Goal: Book appointment/travel/reservation

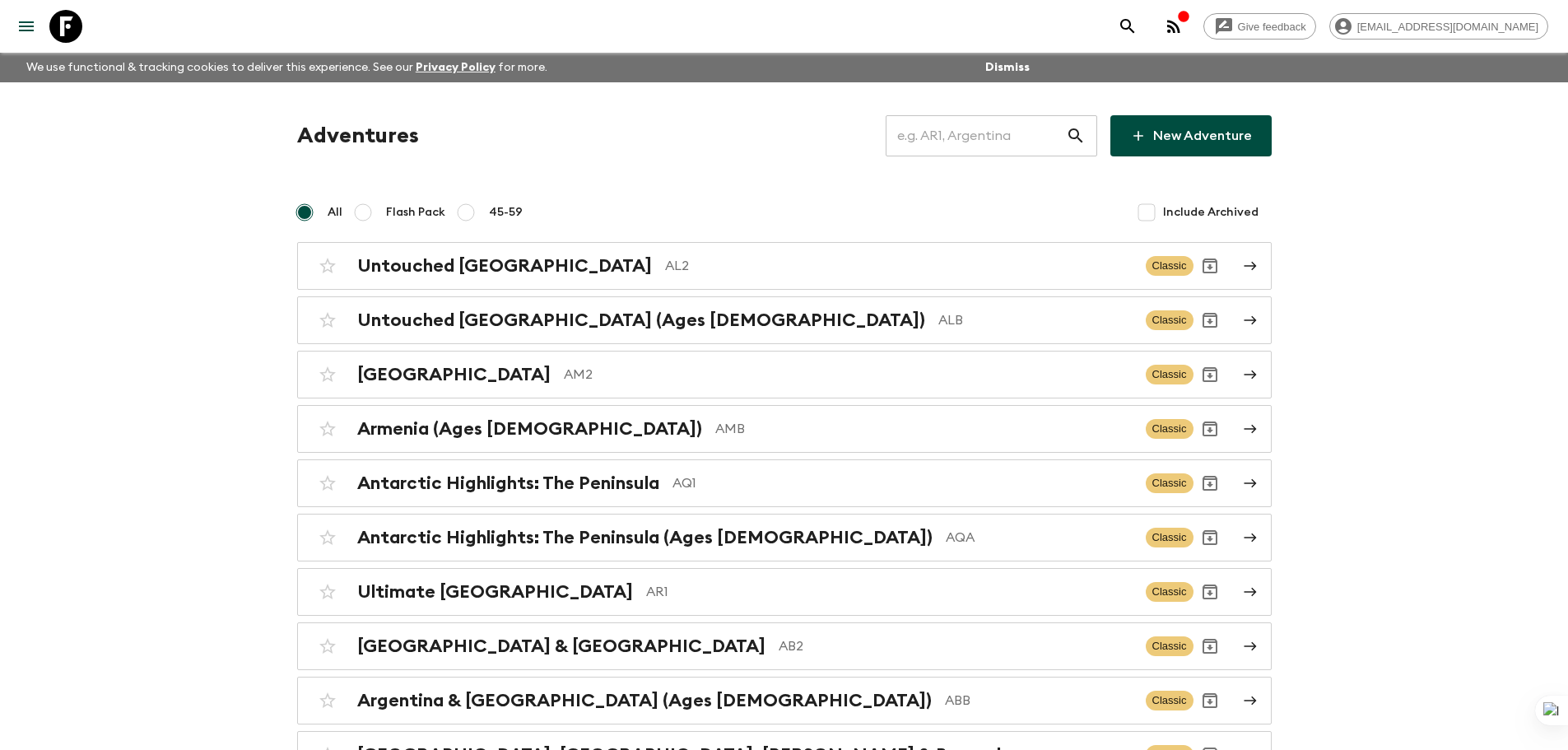
click at [1040, 128] on input "text" at bounding box center [975, 136] width 180 height 46
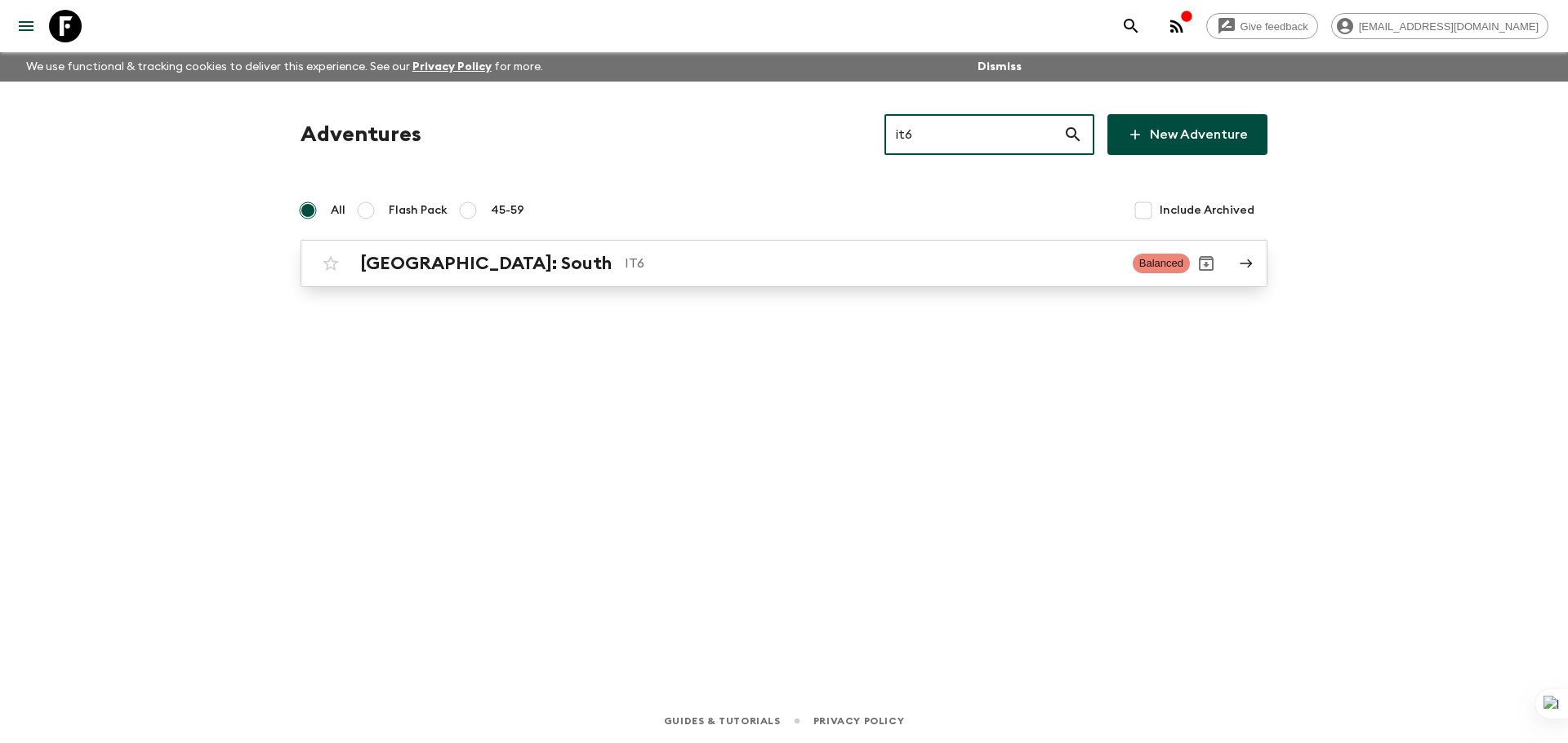
type input "it6"
click at [1054, 261] on p "IT6" at bounding box center [871, 264] width 495 height 20
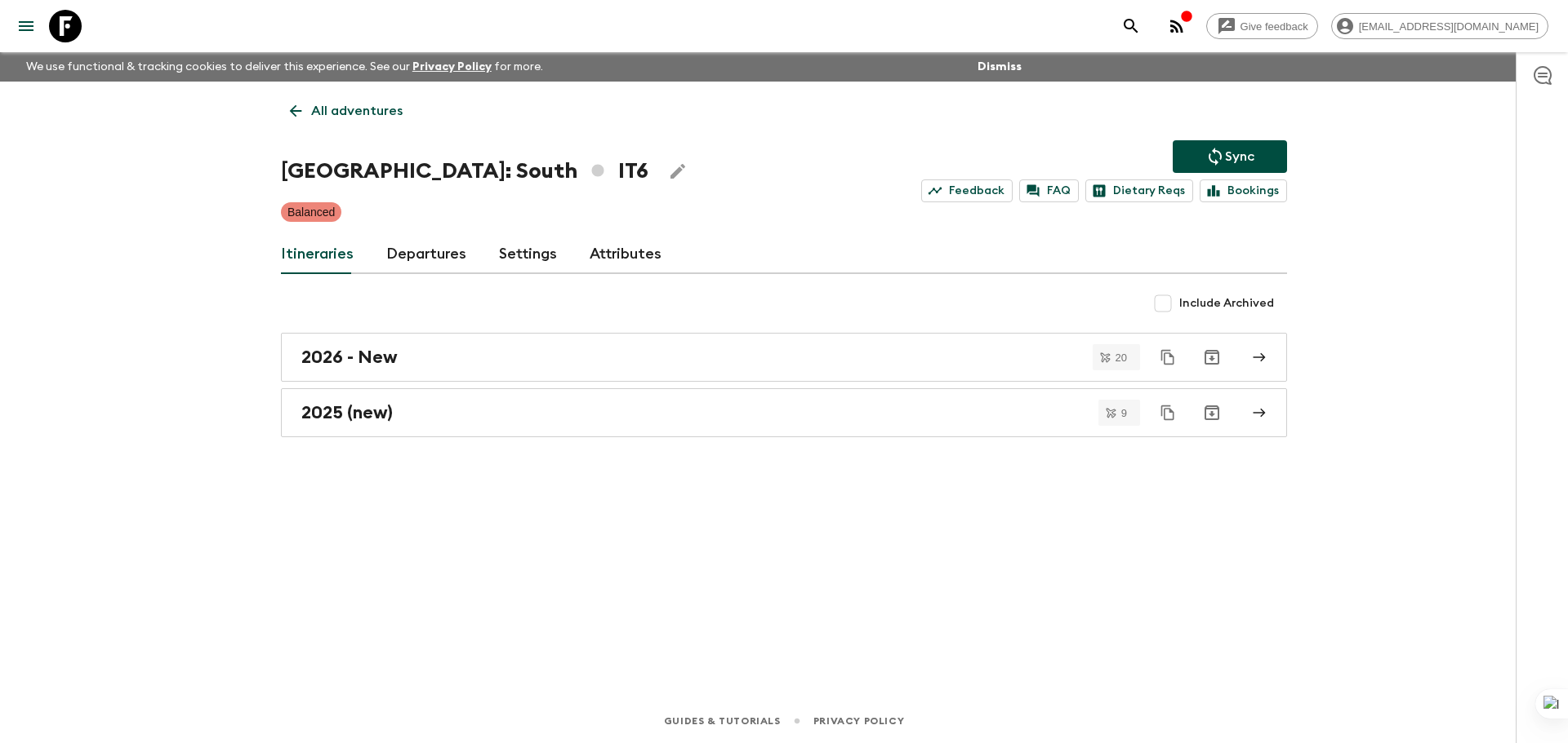
click at [439, 256] on link "Departures" at bounding box center [426, 255] width 80 height 39
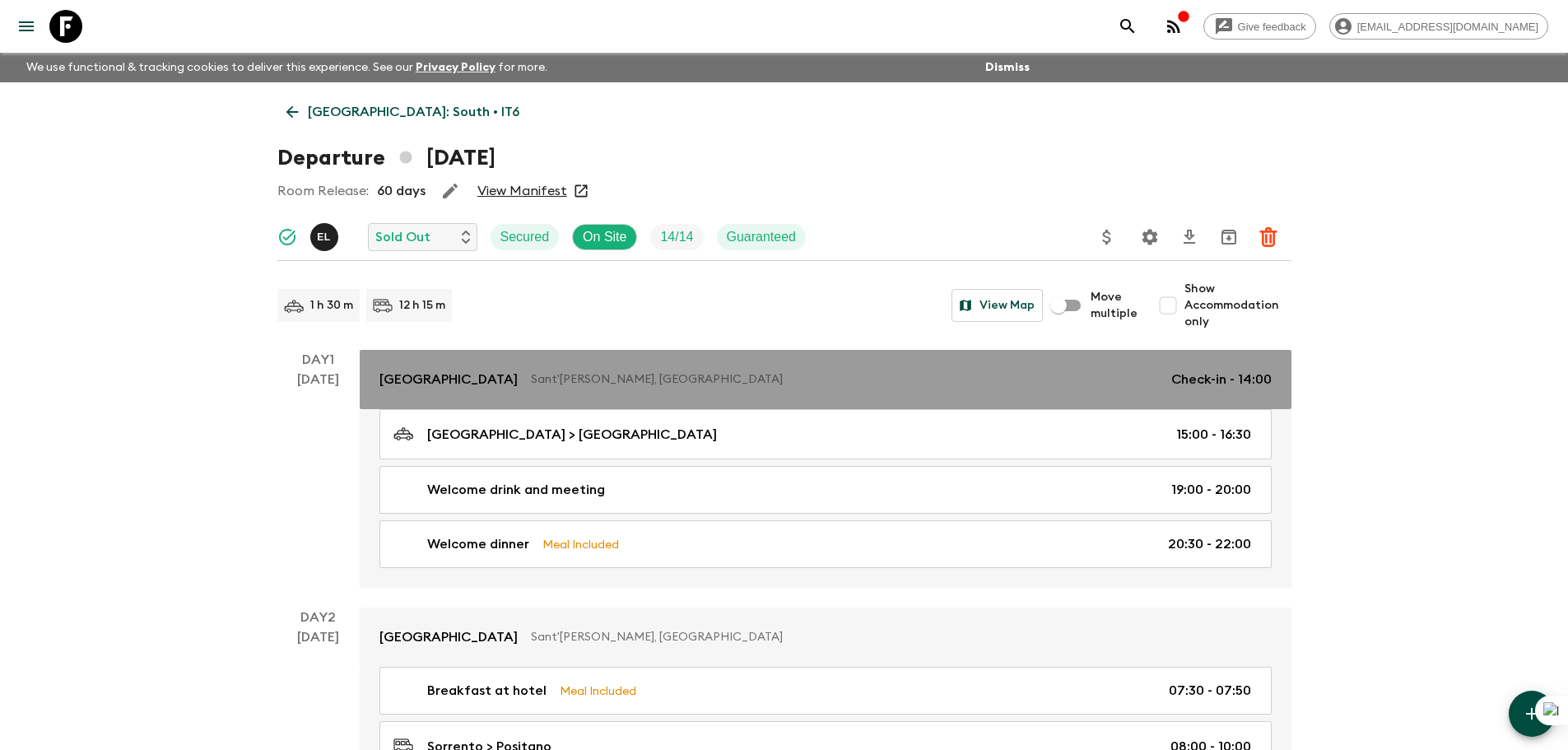
click at [859, 374] on p "Sant'[PERSON_NAME], [GEOGRAPHIC_DATA]" at bounding box center [844, 379] width 627 height 17
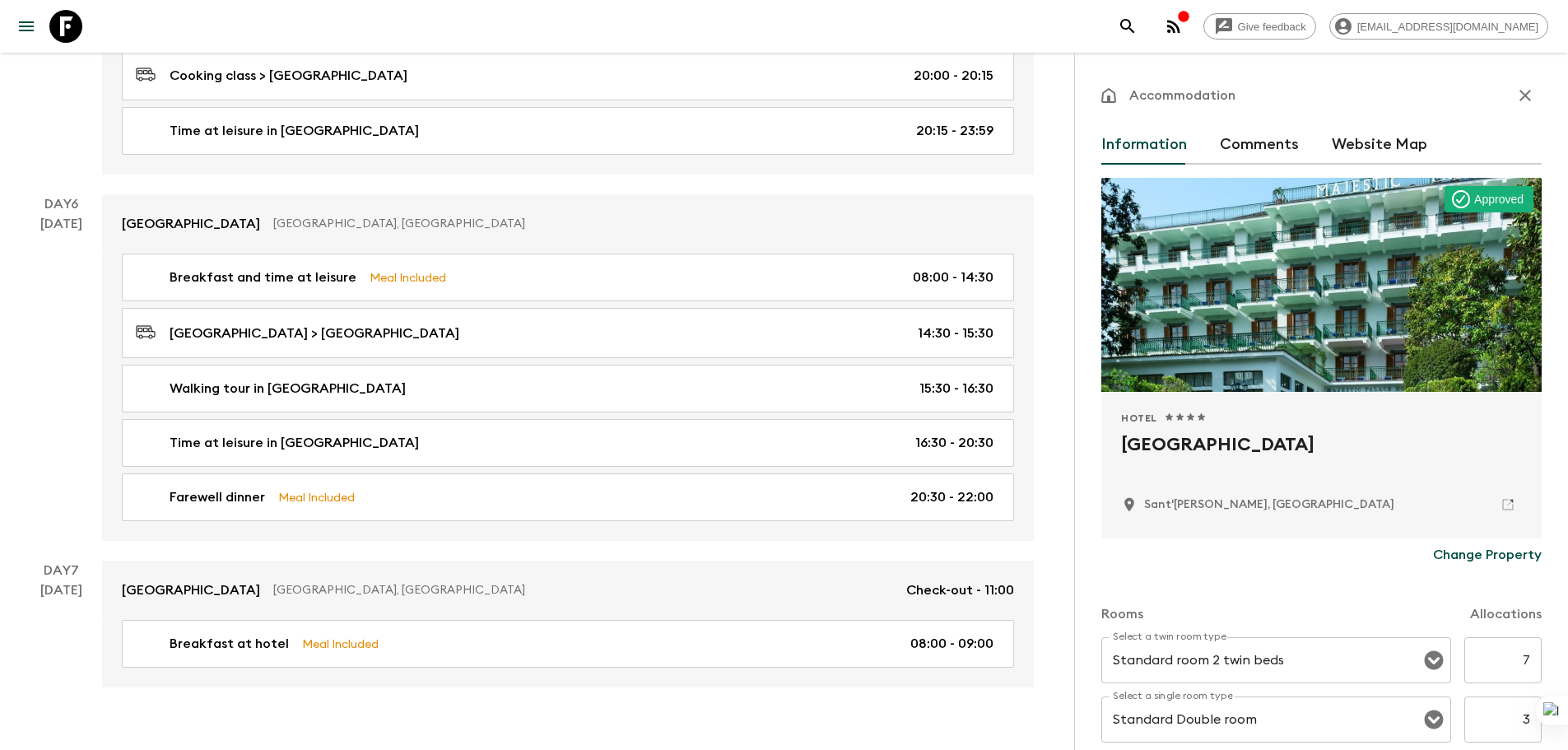
scroll to position [2143, 0]
